Goal: Transaction & Acquisition: Purchase product/service

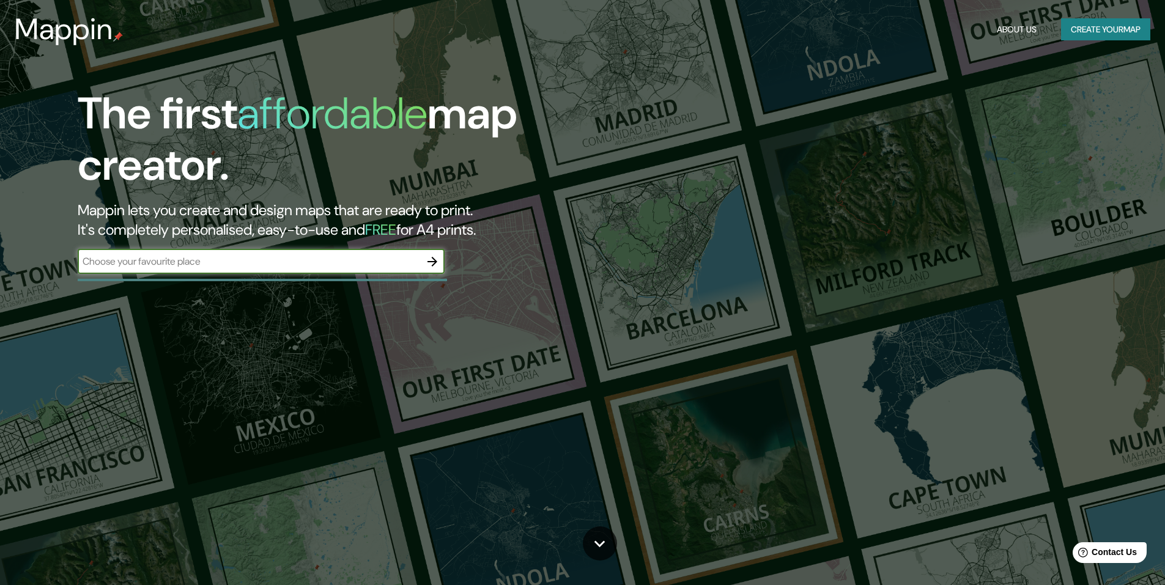
click at [349, 261] on input "text" at bounding box center [249, 261] width 342 height 14
type input "s"
click at [434, 265] on icon "button" at bounding box center [432, 261] width 15 height 15
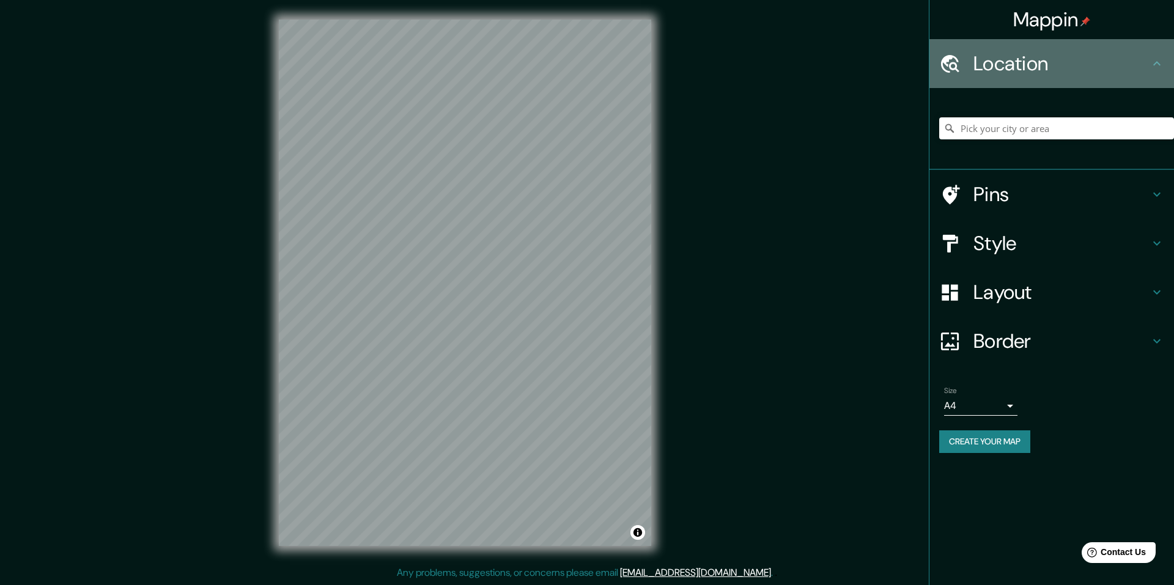
click at [1041, 62] on h4 "Location" at bounding box center [1062, 63] width 176 height 24
click at [1154, 62] on icon at bounding box center [1157, 63] width 15 height 15
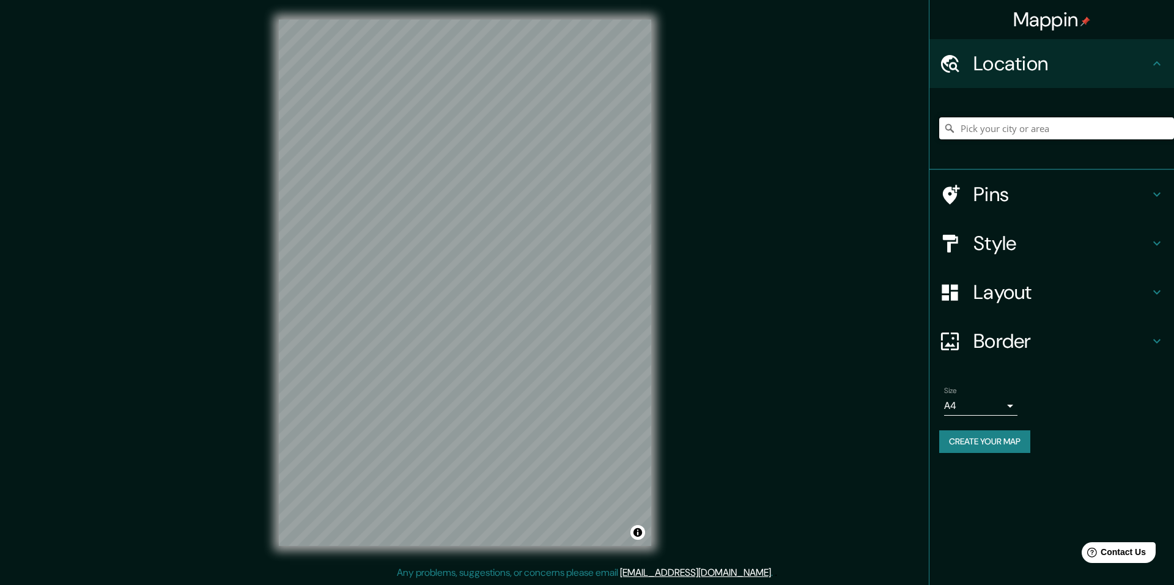
click at [1074, 128] on input "Pick your city or area" at bounding box center [1056, 128] width 235 height 22
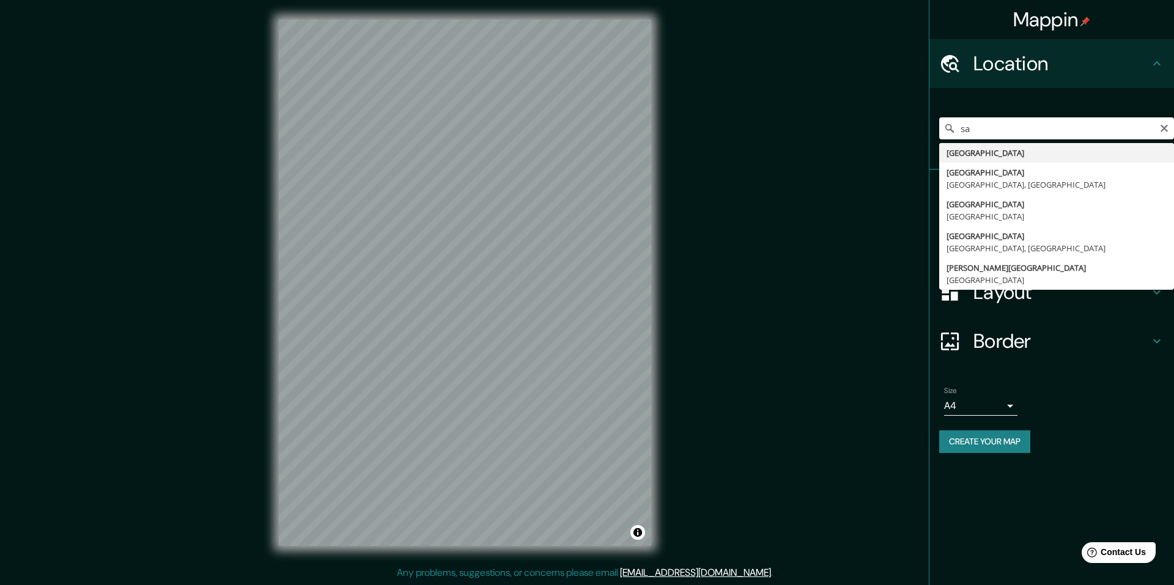
type input "s"
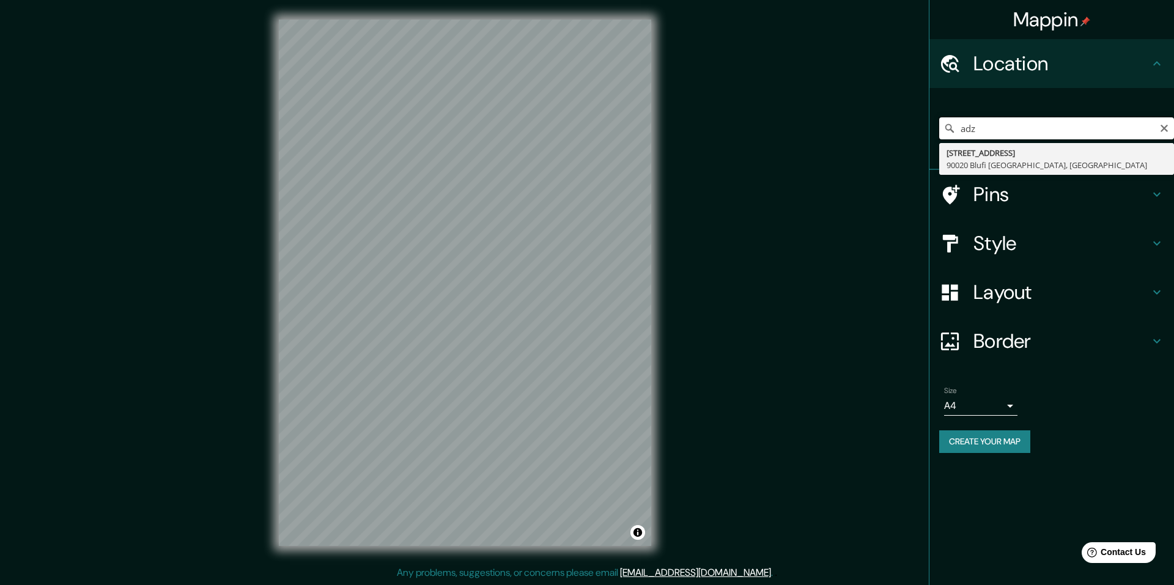
drag, startPoint x: 985, startPoint y: 119, endPoint x: 946, endPoint y: 125, distance: 39.0
click at [946, 125] on div "adz Via Az 1 90020 Blufi Palermo, Italy" at bounding box center [1056, 128] width 235 height 22
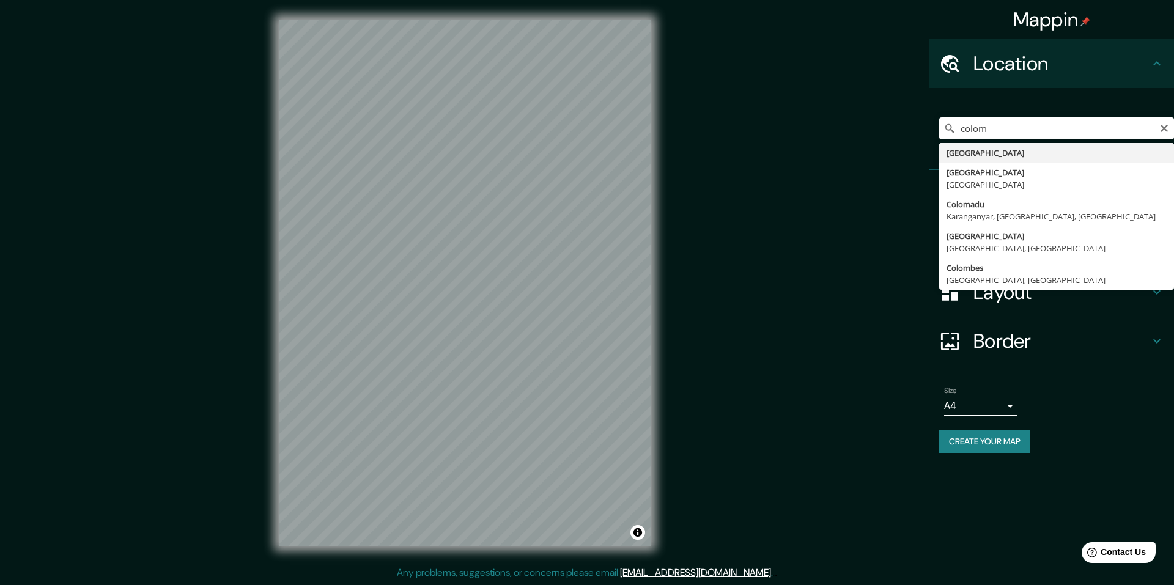
type input "Colombia"
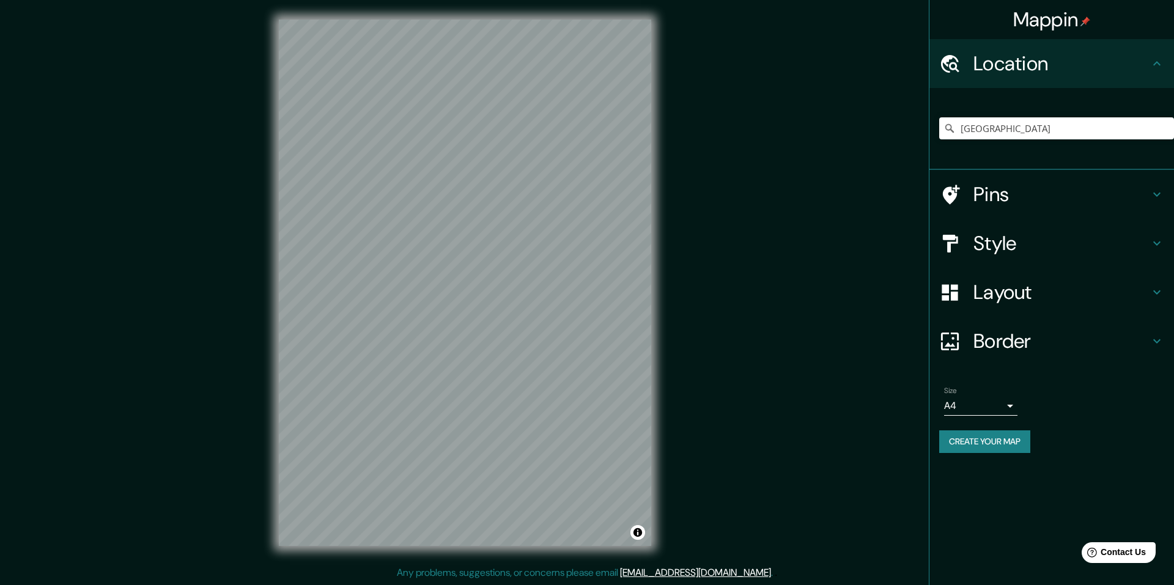
click at [1037, 191] on h4 "Pins" at bounding box center [1062, 194] width 176 height 24
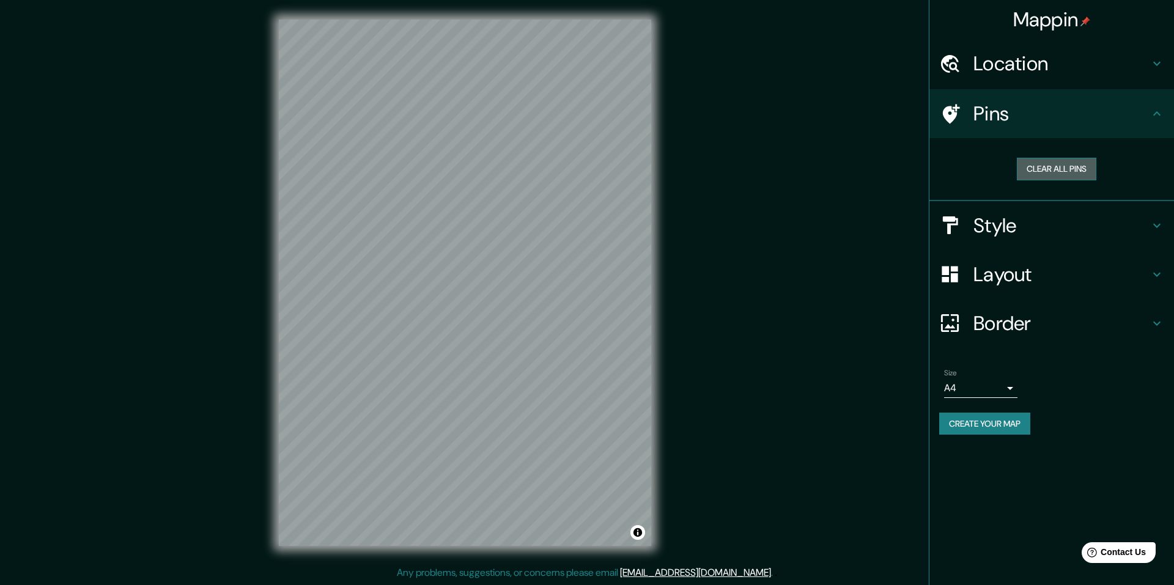
click at [1060, 169] on button "Clear all pins" at bounding box center [1057, 169] width 80 height 23
click at [1031, 222] on h4 "Style" at bounding box center [1062, 225] width 176 height 24
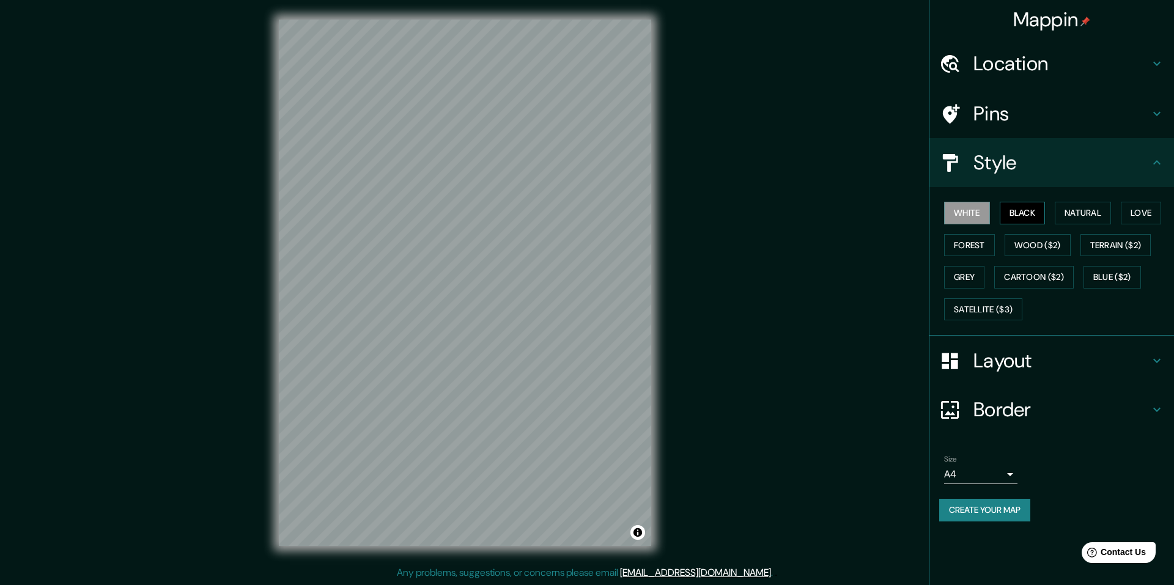
click at [1019, 215] on button "Black" at bounding box center [1023, 213] width 46 height 23
click at [1073, 208] on button "Natural" at bounding box center [1083, 213] width 56 height 23
click at [1143, 208] on button "Love" at bounding box center [1141, 213] width 40 height 23
click at [982, 247] on button "Forest" at bounding box center [969, 245] width 51 height 23
click at [1047, 245] on button "Wood ($2)" at bounding box center [1038, 245] width 66 height 23
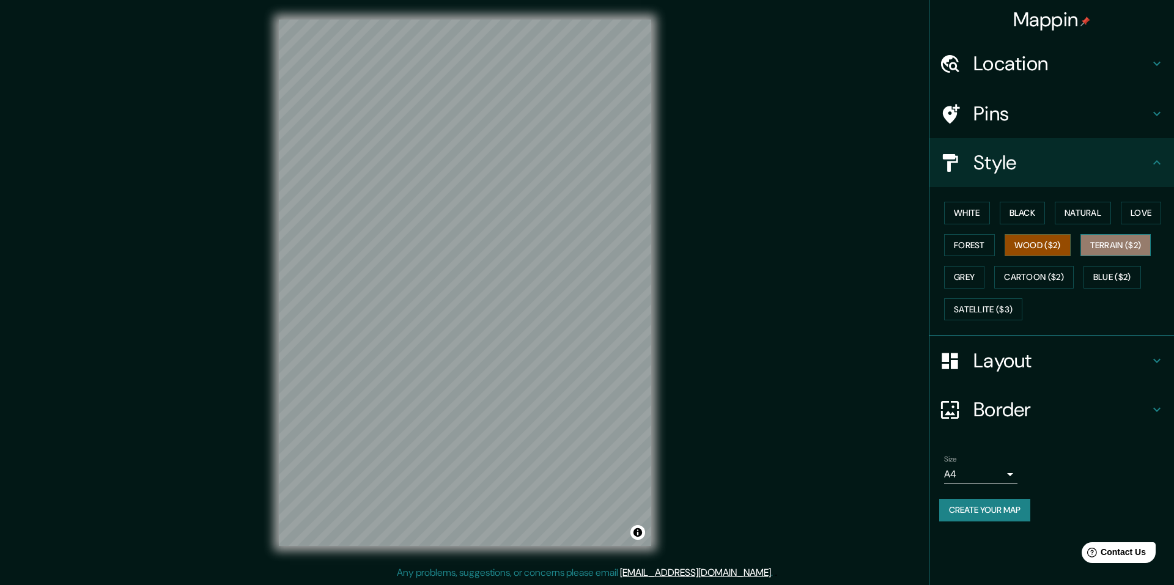
click at [1133, 243] on button "Terrain ($2)" at bounding box center [1116, 245] width 71 height 23
click at [969, 280] on button "Grey" at bounding box center [964, 277] width 40 height 23
click at [973, 221] on button "White" at bounding box center [967, 213] width 46 height 23
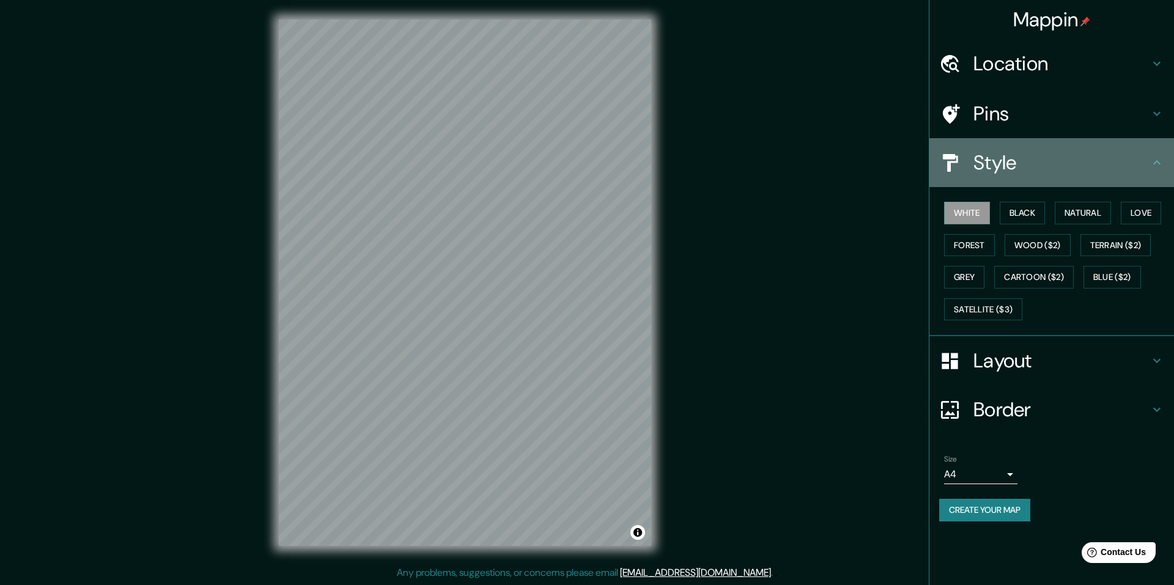
click at [1017, 150] on h4 "Style" at bounding box center [1062, 162] width 176 height 24
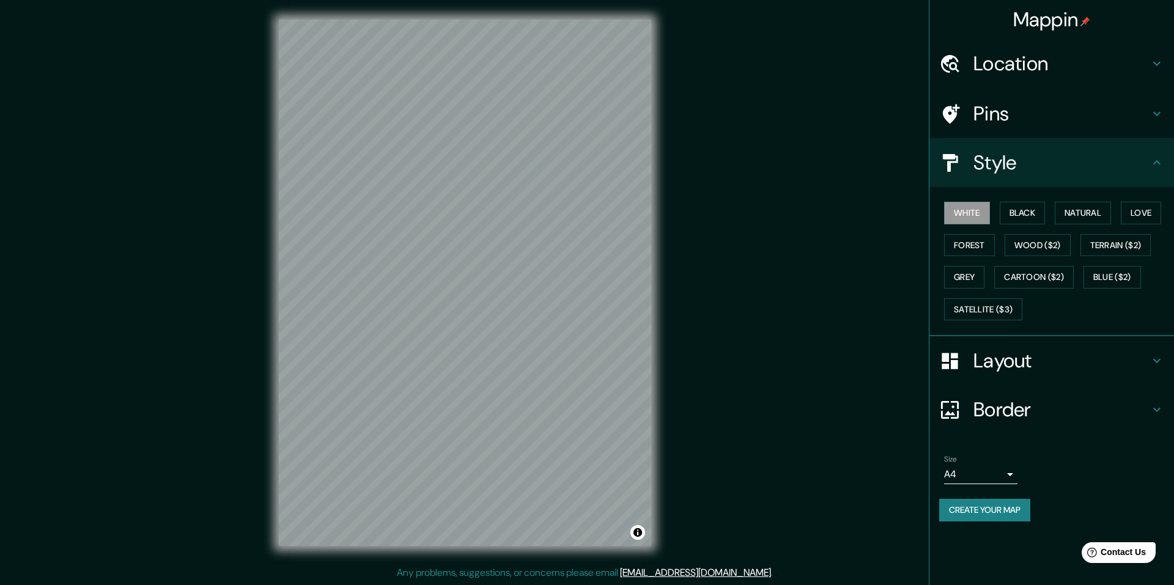
click at [1006, 360] on h4 "Layout" at bounding box center [1062, 361] width 176 height 24
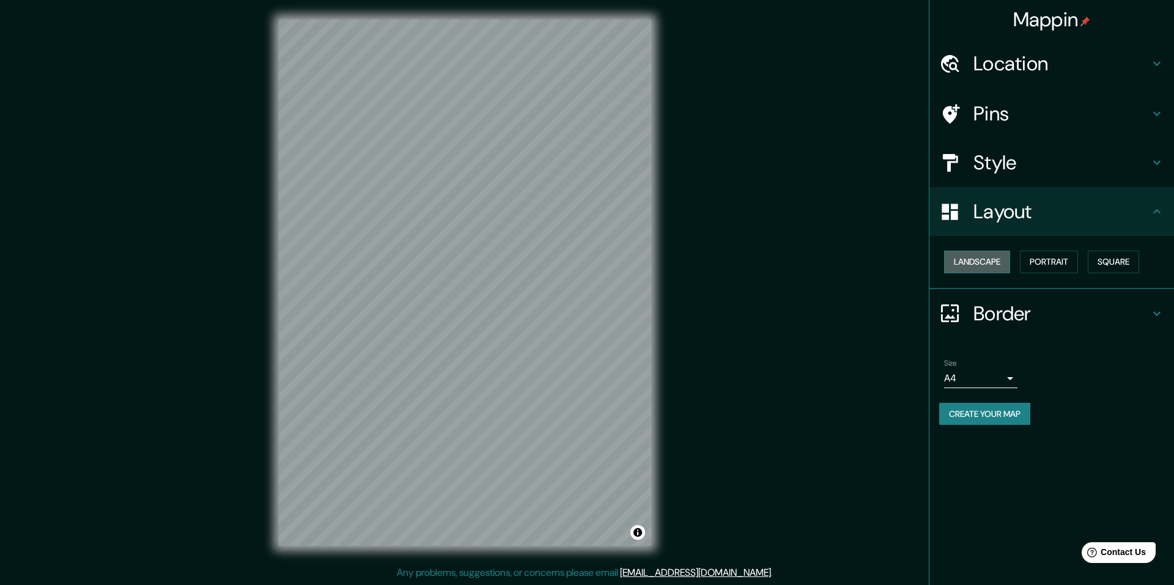
click at [985, 266] on button "Landscape" at bounding box center [977, 262] width 66 height 23
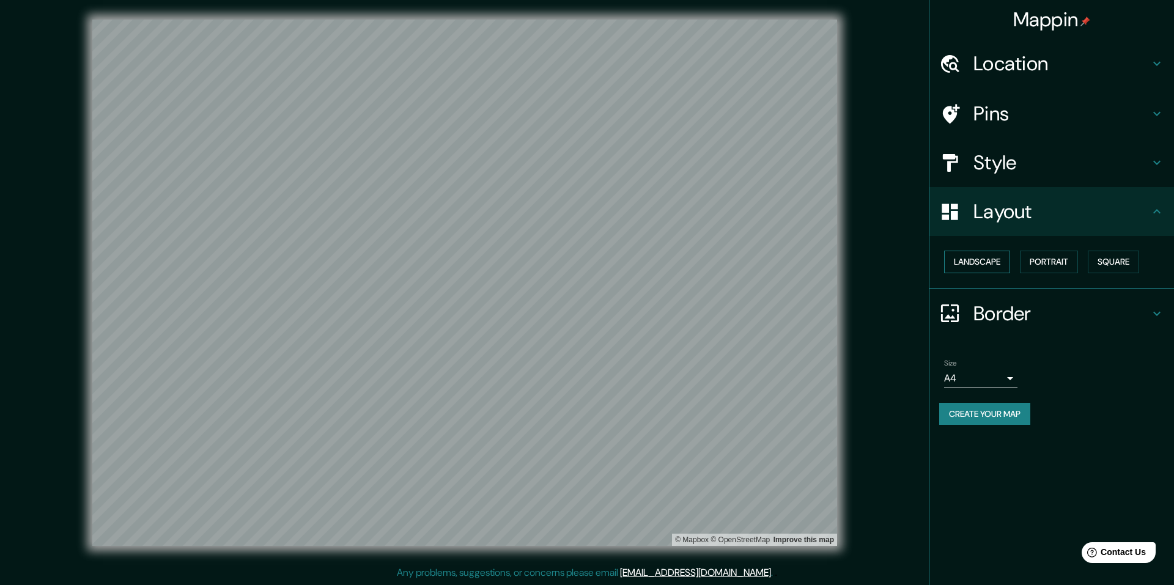
click at [991, 260] on button "Landscape" at bounding box center [977, 262] width 66 height 23
click at [1062, 258] on button "Portrait" at bounding box center [1049, 262] width 58 height 23
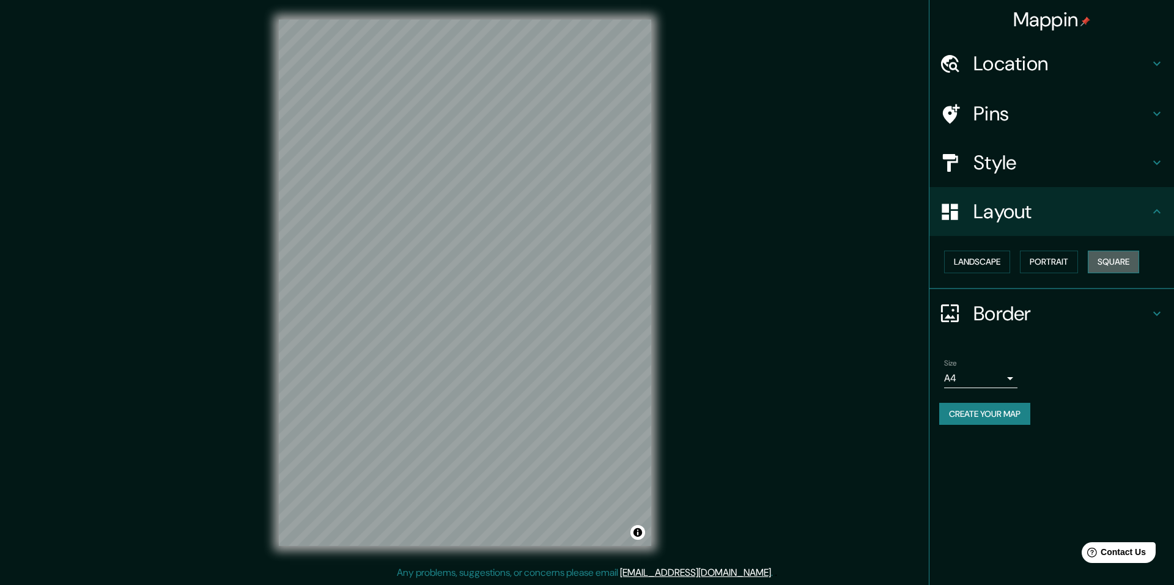
click at [1119, 258] on button "Square" at bounding box center [1113, 262] width 51 height 23
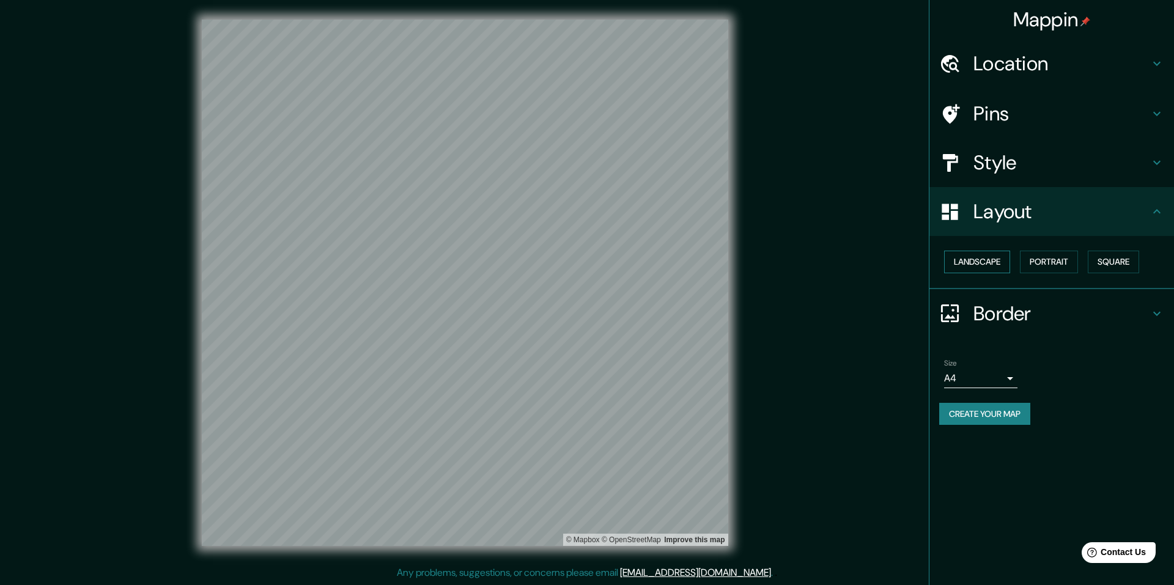
click at [984, 260] on button "Landscape" at bounding box center [977, 262] width 66 height 23
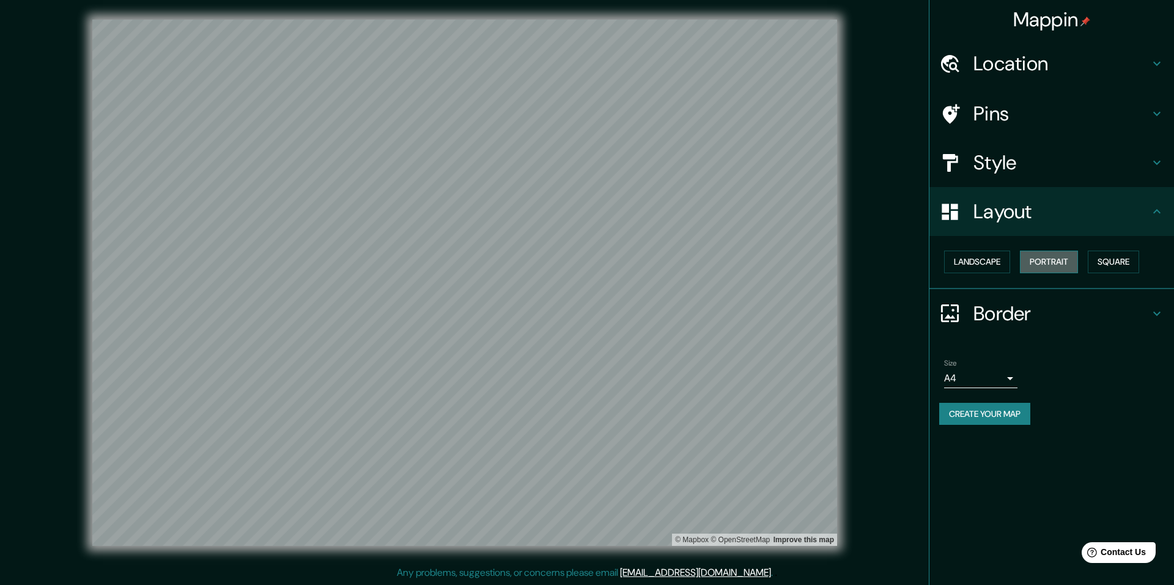
click at [1034, 262] on button "Portrait" at bounding box center [1049, 262] width 58 height 23
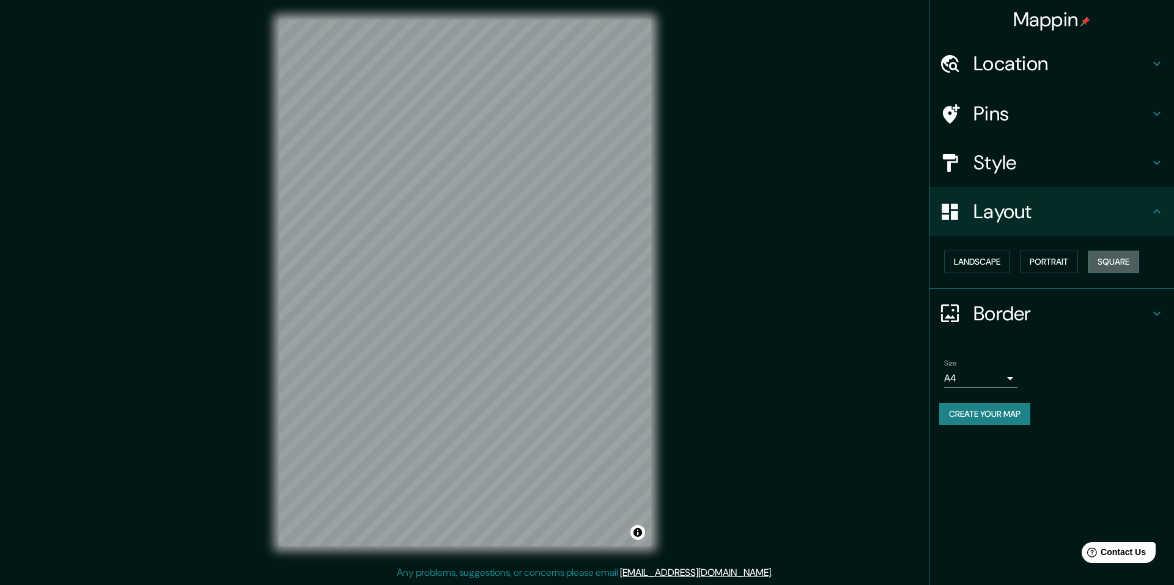
click at [1101, 263] on button "Square" at bounding box center [1113, 262] width 51 height 23
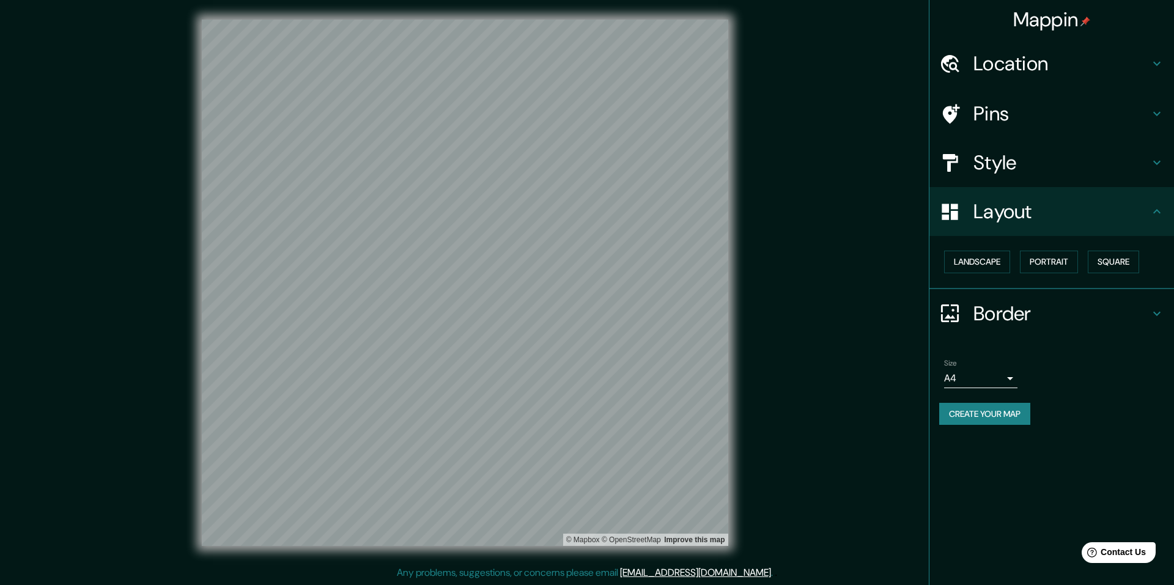
click at [1008, 205] on h4 "Layout" at bounding box center [1062, 211] width 176 height 24
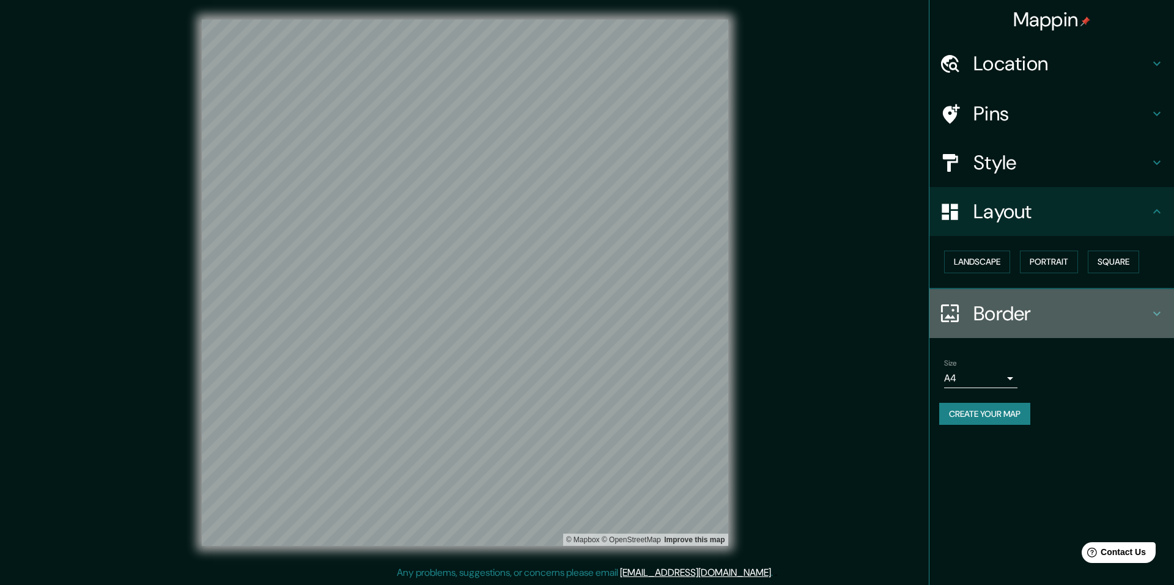
click at [1020, 320] on h4 "Border" at bounding box center [1062, 313] width 176 height 24
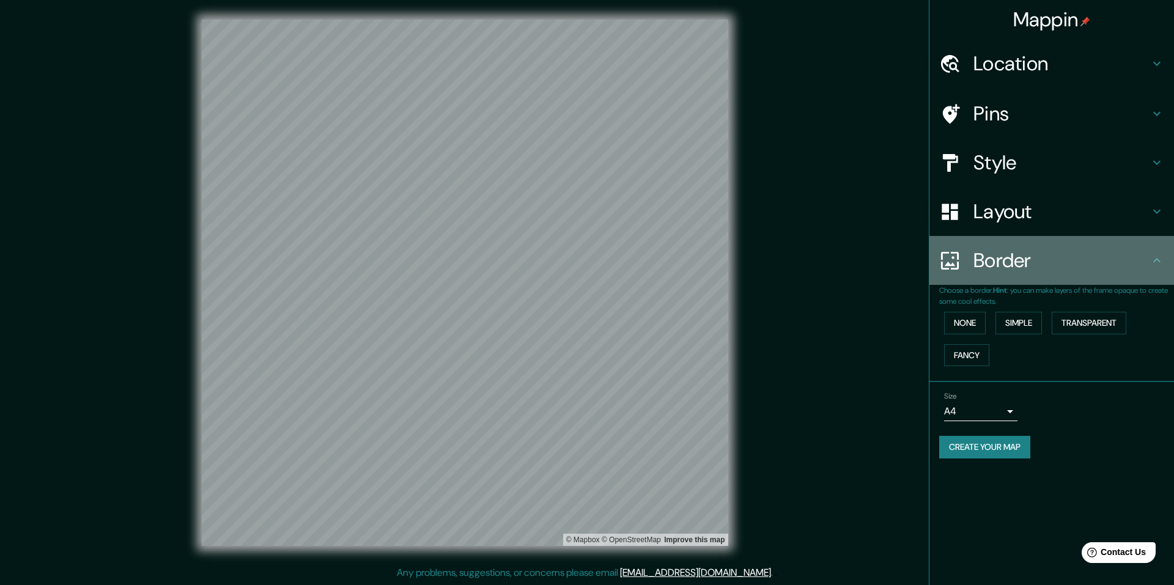
click at [1060, 278] on div "Border" at bounding box center [1052, 260] width 245 height 49
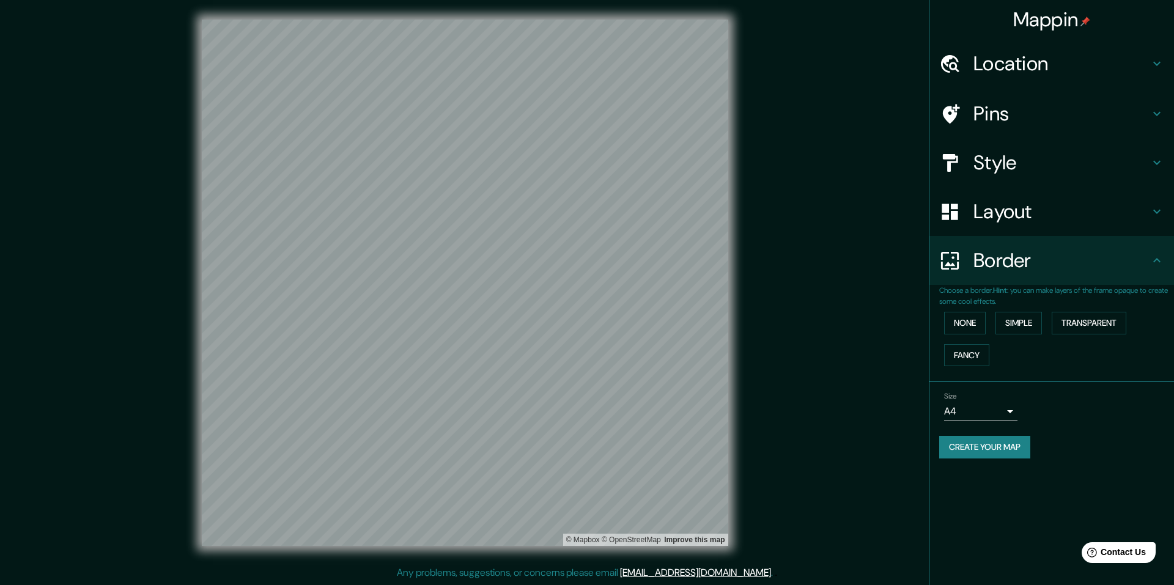
click at [993, 449] on button "Create your map" at bounding box center [984, 447] width 91 height 23
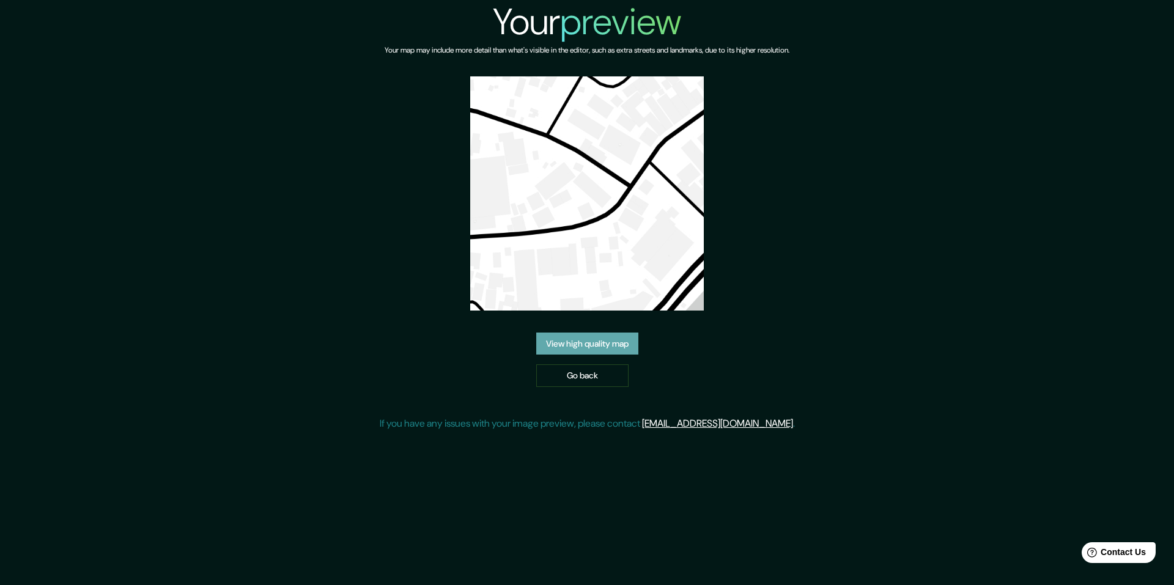
click at [621, 337] on link "View high quality map" at bounding box center [587, 344] width 102 height 23
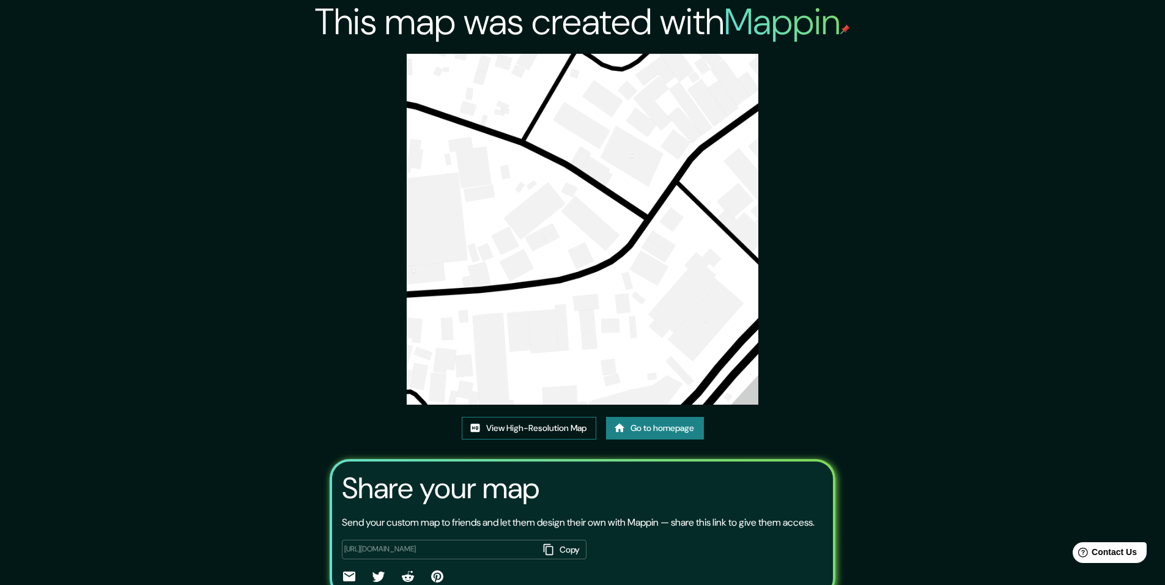
click at [563, 432] on link "View High-Resolution Map" at bounding box center [529, 428] width 135 height 23
